Goal: Task Accomplishment & Management: Use online tool/utility

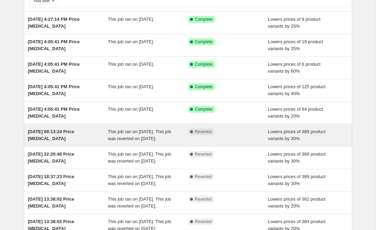
scroll to position [50, 0]
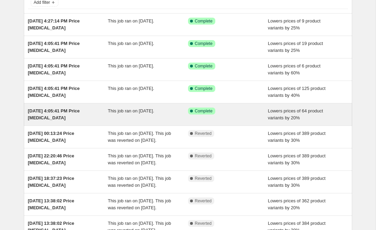
click at [66, 115] on div "[DATE] 4:05:41 PM Price [MEDICAL_DATA]" at bounding box center [68, 115] width 80 height 14
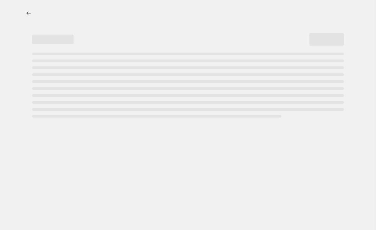
select select "percentage"
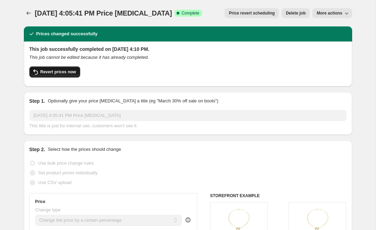
click at [75, 72] on span "Revert prices now" at bounding box center [58, 72] width 36 height 6
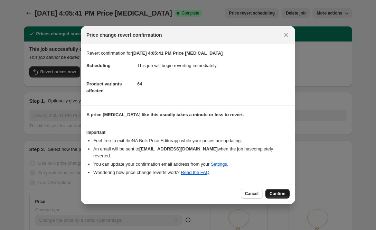
click at [277, 191] on span "Confirm" at bounding box center [278, 194] width 16 height 6
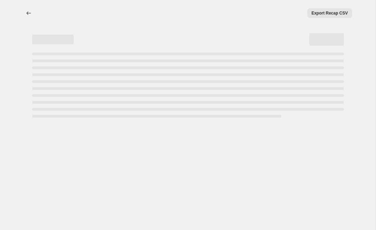
select select "percentage"
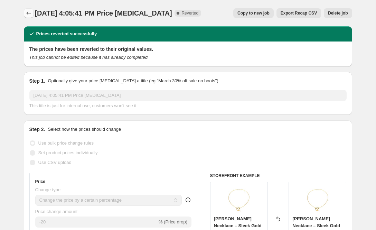
click at [31, 11] on icon "Price change jobs" at bounding box center [28, 13] width 7 height 7
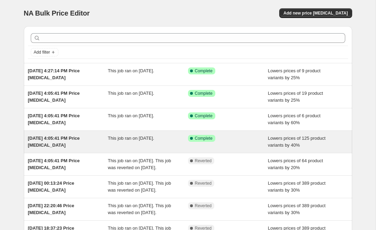
click at [150, 139] on span "This job ran on October 2, 2025." at bounding box center [131, 138] width 46 height 5
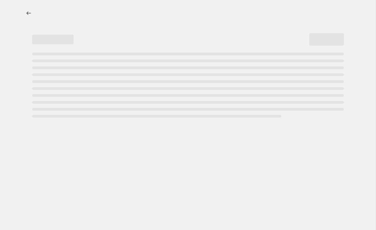
select select "percentage"
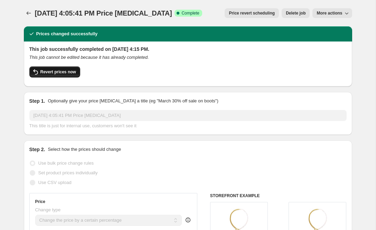
click at [76, 72] on span "Revert prices now" at bounding box center [58, 72] width 36 height 6
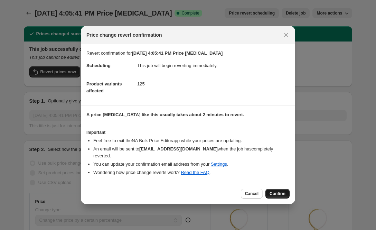
click at [271, 191] on span "Confirm" at bounding box center [278, 194] width 16 height 6
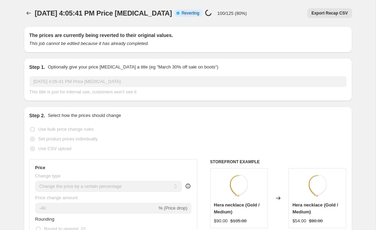
select select "percentage"
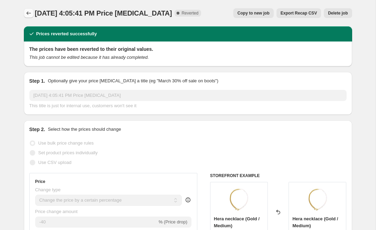
click at [27, 10] on button "Price change jobs" at bounding box center [29, 13] width 10 height 10
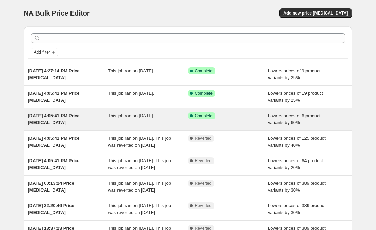
click at [54, 127] on div "Oct 2, 2025 at 4:05:41 PM Price change job This job ran on October 2, 2025. Suc…" at bounding box center [188, 119] width 328 height 22
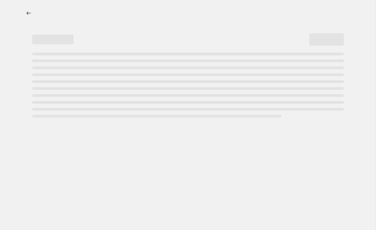
select select "percentage"
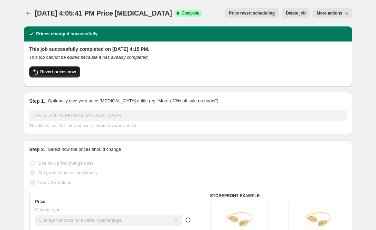
click at [74, 74] on span "Revert prices now" at bounding box center [58, 72] width 36 height 6
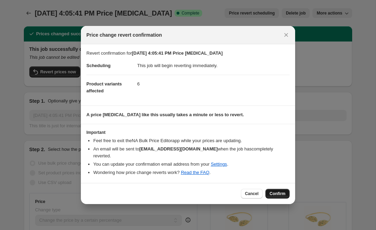
click at [278, 191] on span "Confirm" at bounding box center [278, 194] width 16 height 6
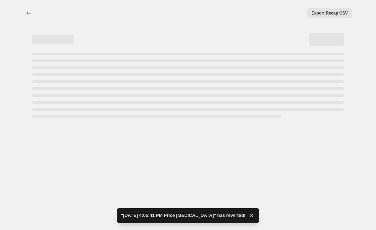
select select "percentage"
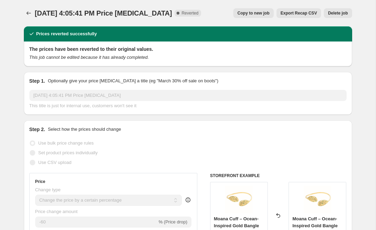
click at [26, 13] on icon "Price change jobs" at bounding box center [28, 13] width 7 height 7
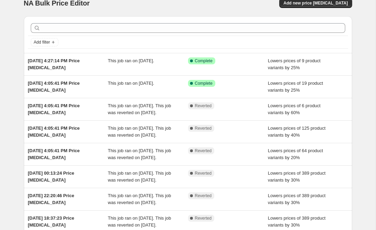
scroll to position [11, 0]
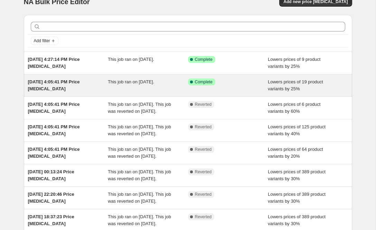
click at [79, 80] on span "Oct 2, 2025 at 4:05:41 PM Price change job" at bounding box center [54, 85] width 52 height 12
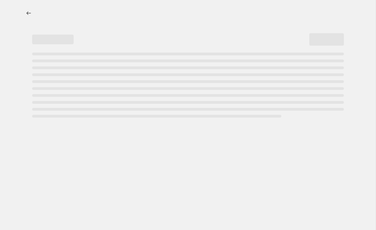
select select "percentage"
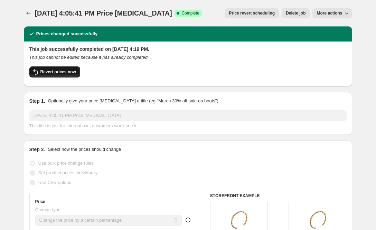
click at [62, 71] on span "Revert prices now" at bounding box center [58, 72] width 36 height 6
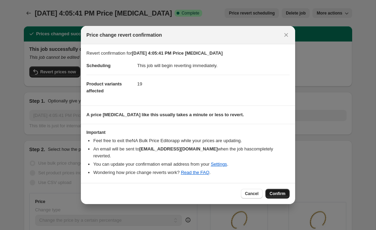
click at [284, 191] on span "Confirm" at bounding box center [278, 194] width 16 height 6
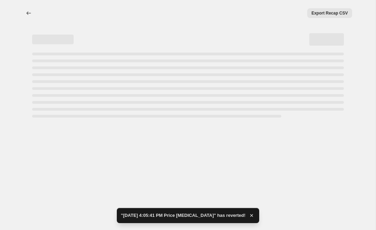
select select "percentage"
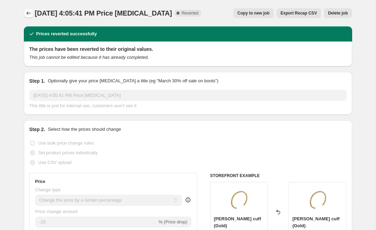
click at [29, 12] on icon "Price change jobs" at bounding box center [28, 13] width 7 height 7
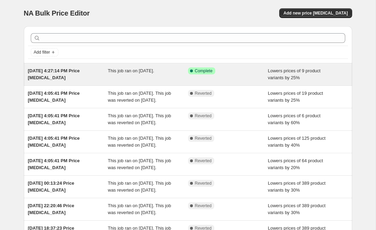
click at [57, 71] on span "Oct 2, 2025 at 4:27:14 PM Price change job" at bounding box center [54, 74] width 52 height 12
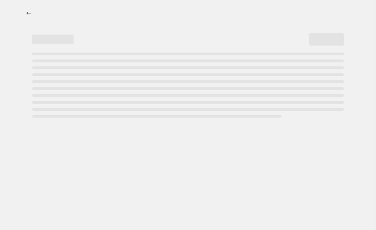
select select "percentage"
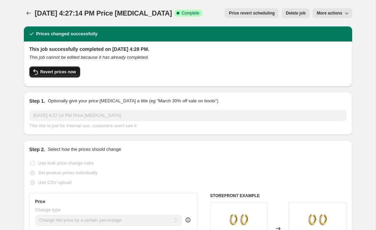
click at [57, 71] on span "Revert prices now" at bounding box center [58, 72] width 36 height 6
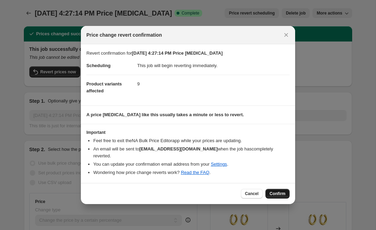
click at [286, 193] on button "Confirm" at bounding box center [278, 194] width 24 height 10
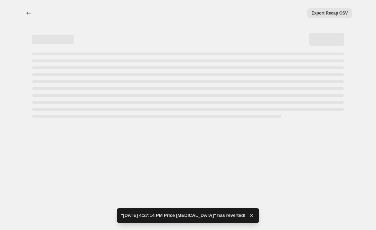
select select "percentage"
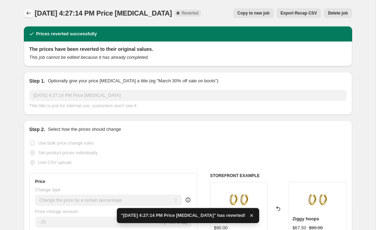
click at [27, 16] on icon "Price change jobs" at bounding box center [28, 13] width 7 height 7
